Goal: Find specific page/section: Find specific page/section

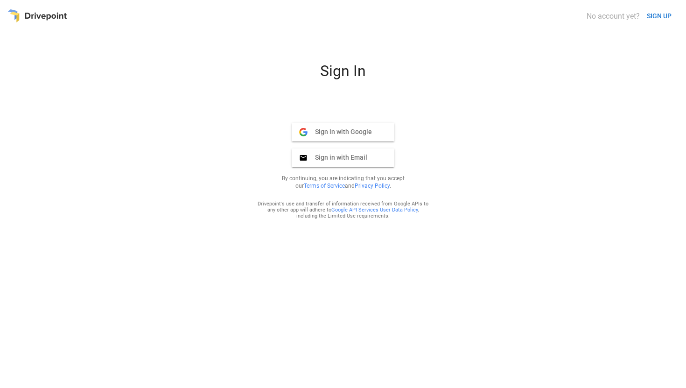
click at [324, 126] on button "Sign in with Google Google" at bounding box center [343, 132] width 103 height 19
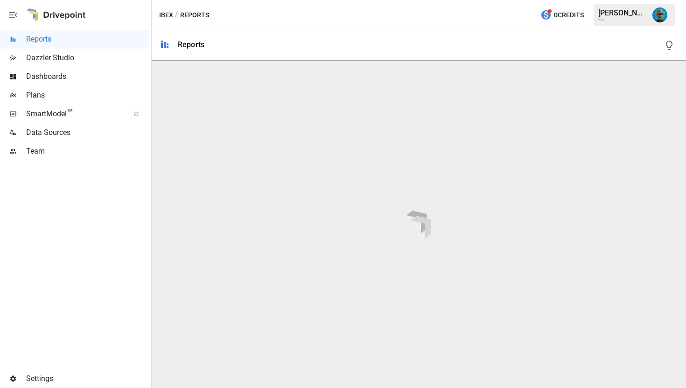
click at [9, 12] on icon "button" at bounding box center [12, 14] width 11 height 11
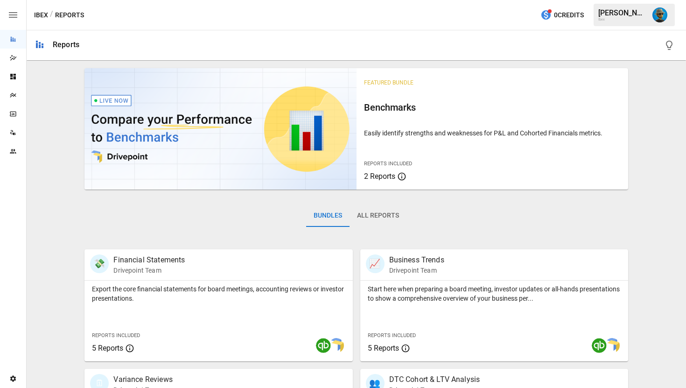
click at [386, 215] on button "All Reports" at bounding box center [377, 215] width 57 height 22
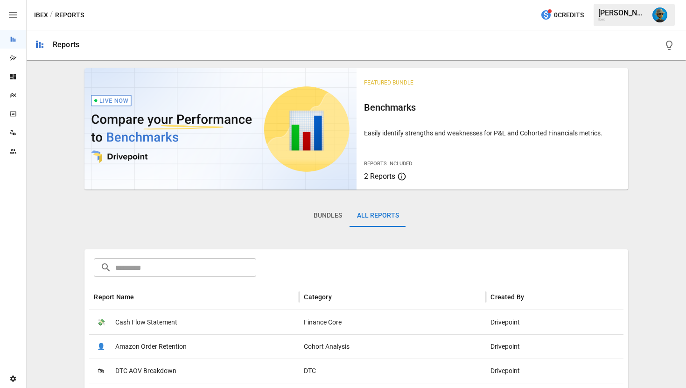
click at [232, 261] on input "text" at bounding box center [185, 267] width 141 height 19
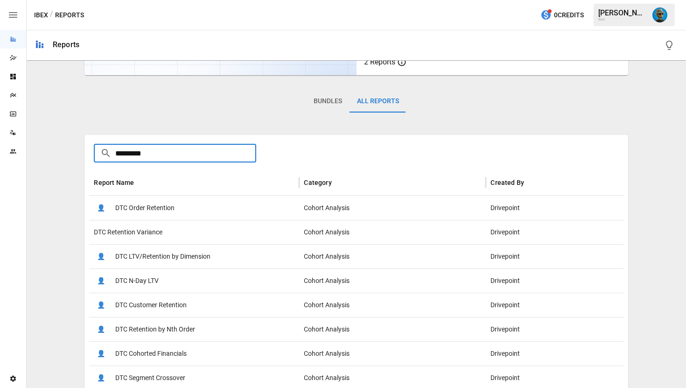
scroll to position [120, 0]
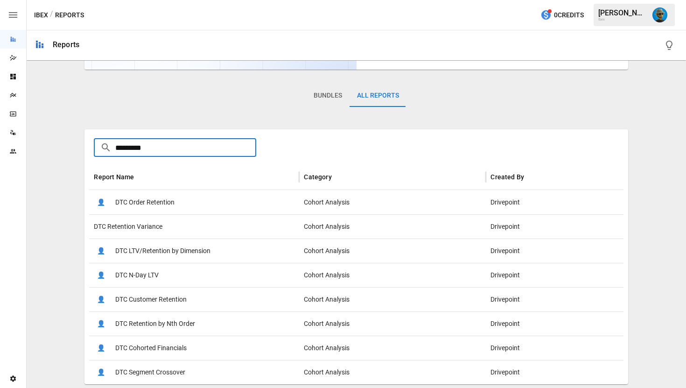
type input "*********"
click at [202, 348] on div "👤 DTC Cohorted Financials" at bounding box center [194, 347] width 210 height 24
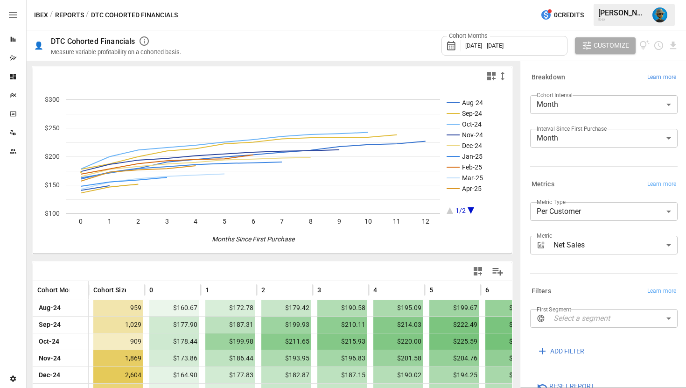
click at [662, 80] on span "Learn more" at bounding box center [661, 77] width 29 height 9
